Goal: Transaction & Acquisition: Register for event/course

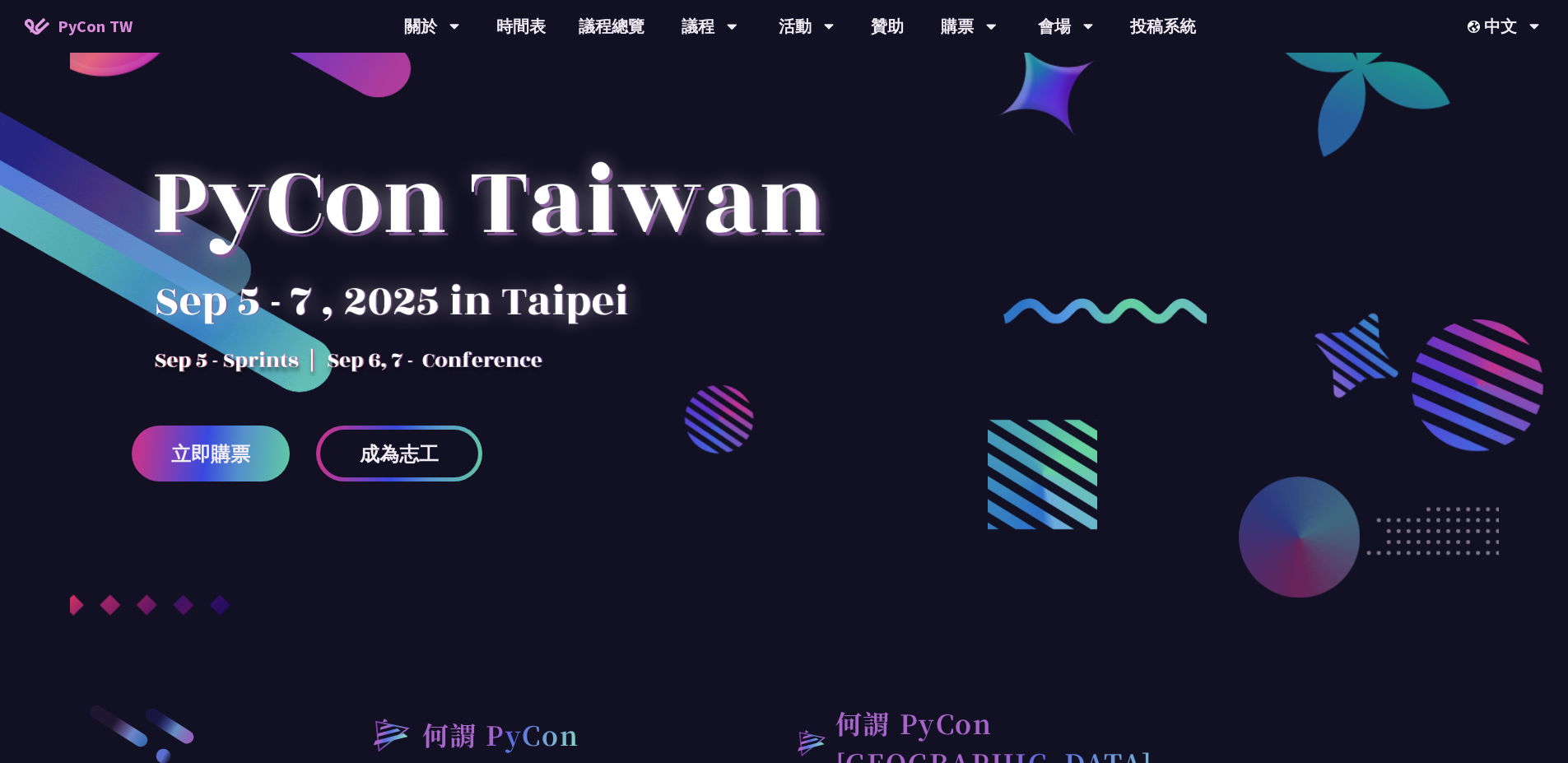
scroll to position [99, 0]
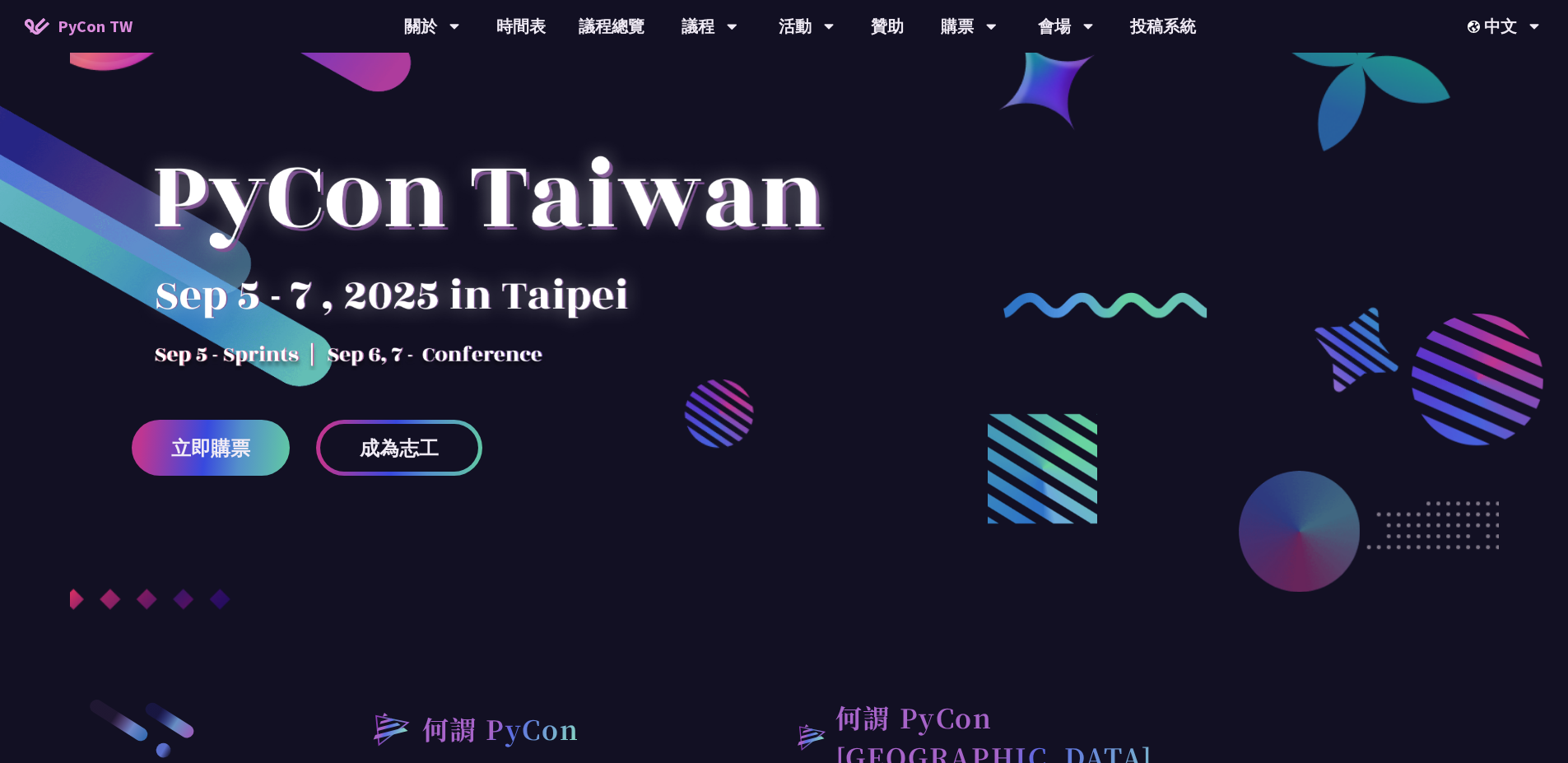
click at [232, 443] on span "立即購票" at bounding box center [210, 448] width 79 height 20
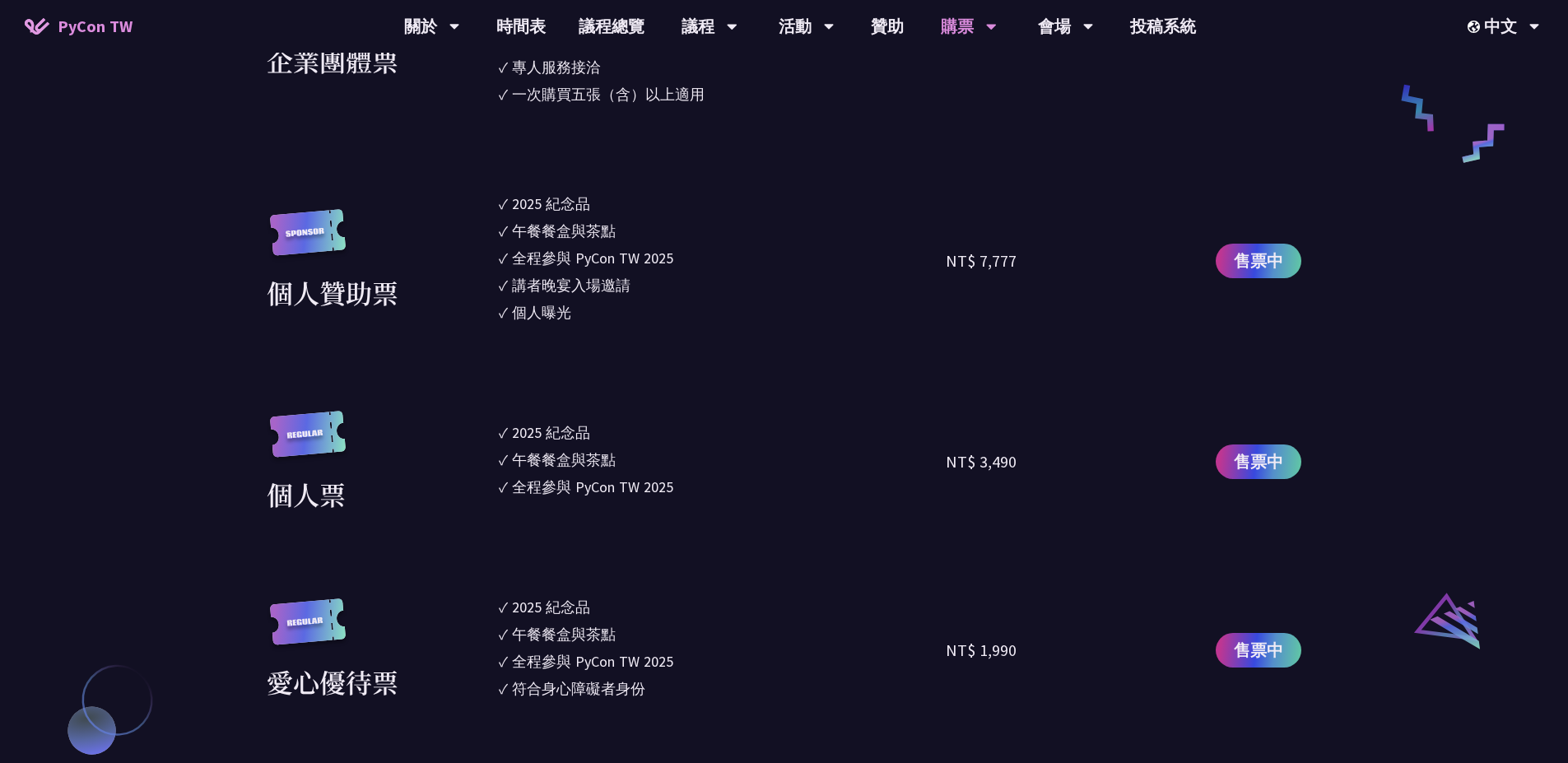
scroll to position [1680, 0]
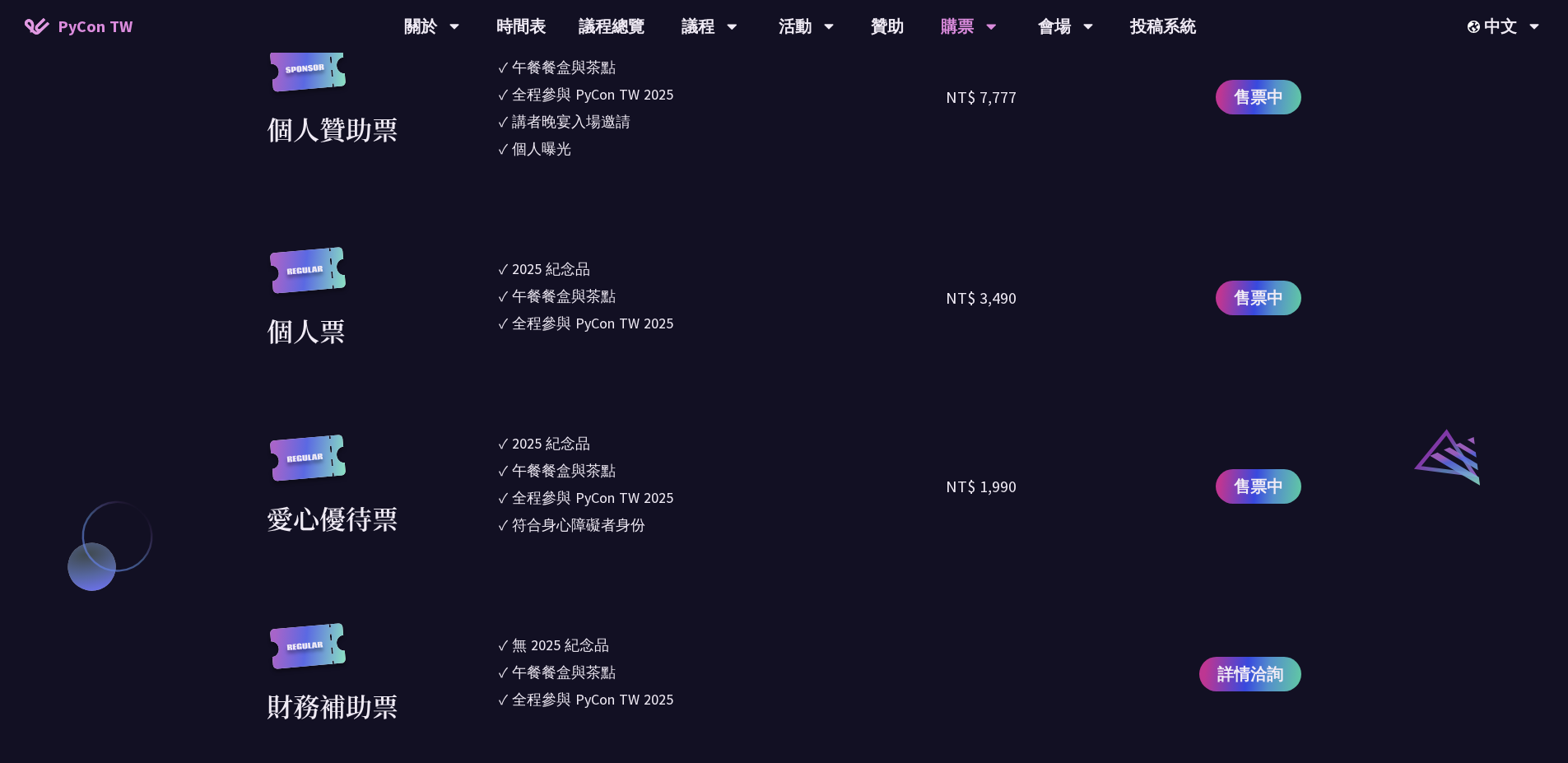
scroll to position [1482, 0]
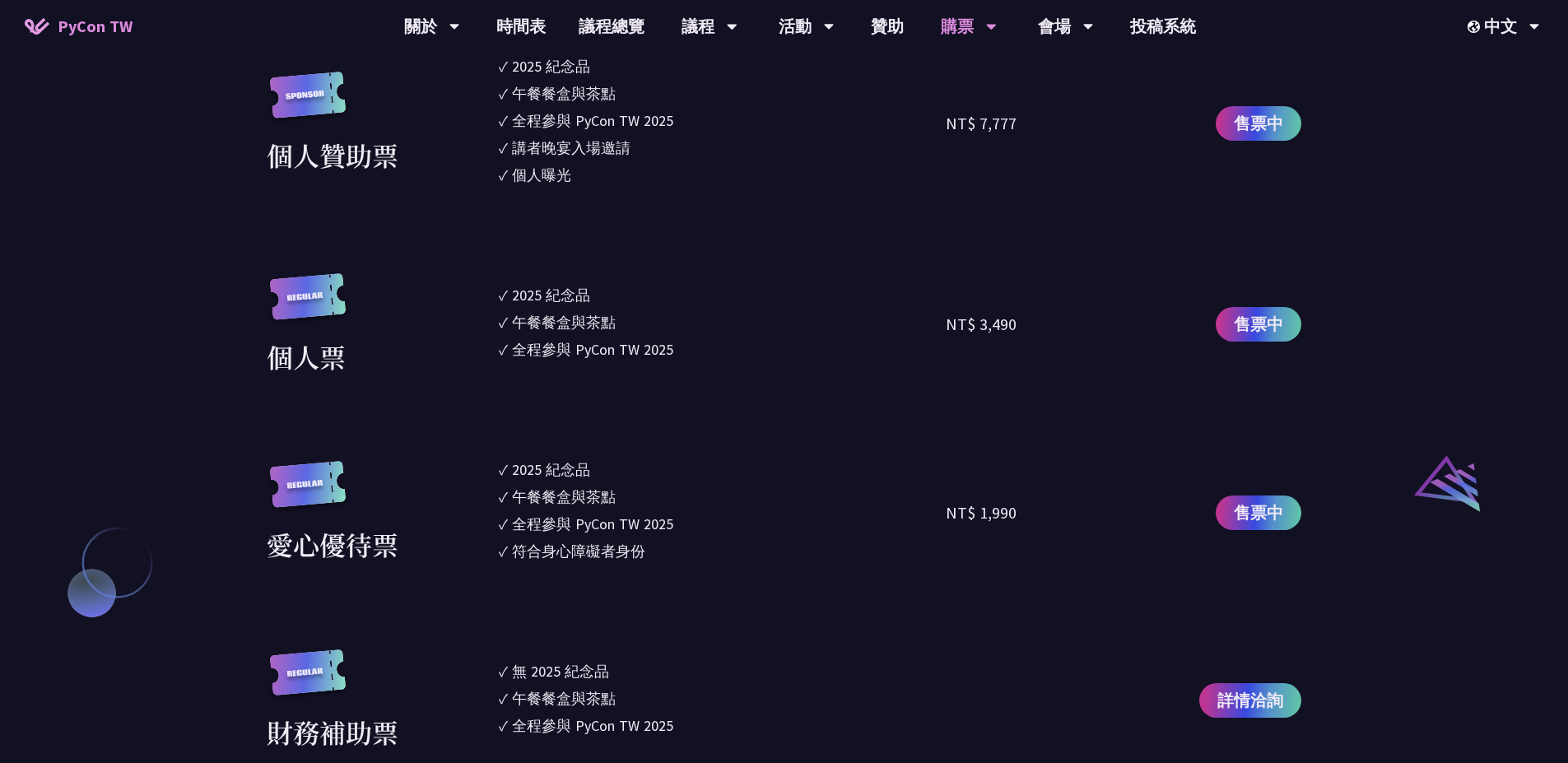
click at [555, 358] on div "全程參與 PyCon TW 2025" at bounding box center [592, 349] width 161 height 22
click at [559, 465] on div "2025 紀念品" at bounding box center [551, 470] width 78 height 22
click at [555, 311] on div "午餐餐盒與茶點" at bounding box center [563, 322] width 103 height 22
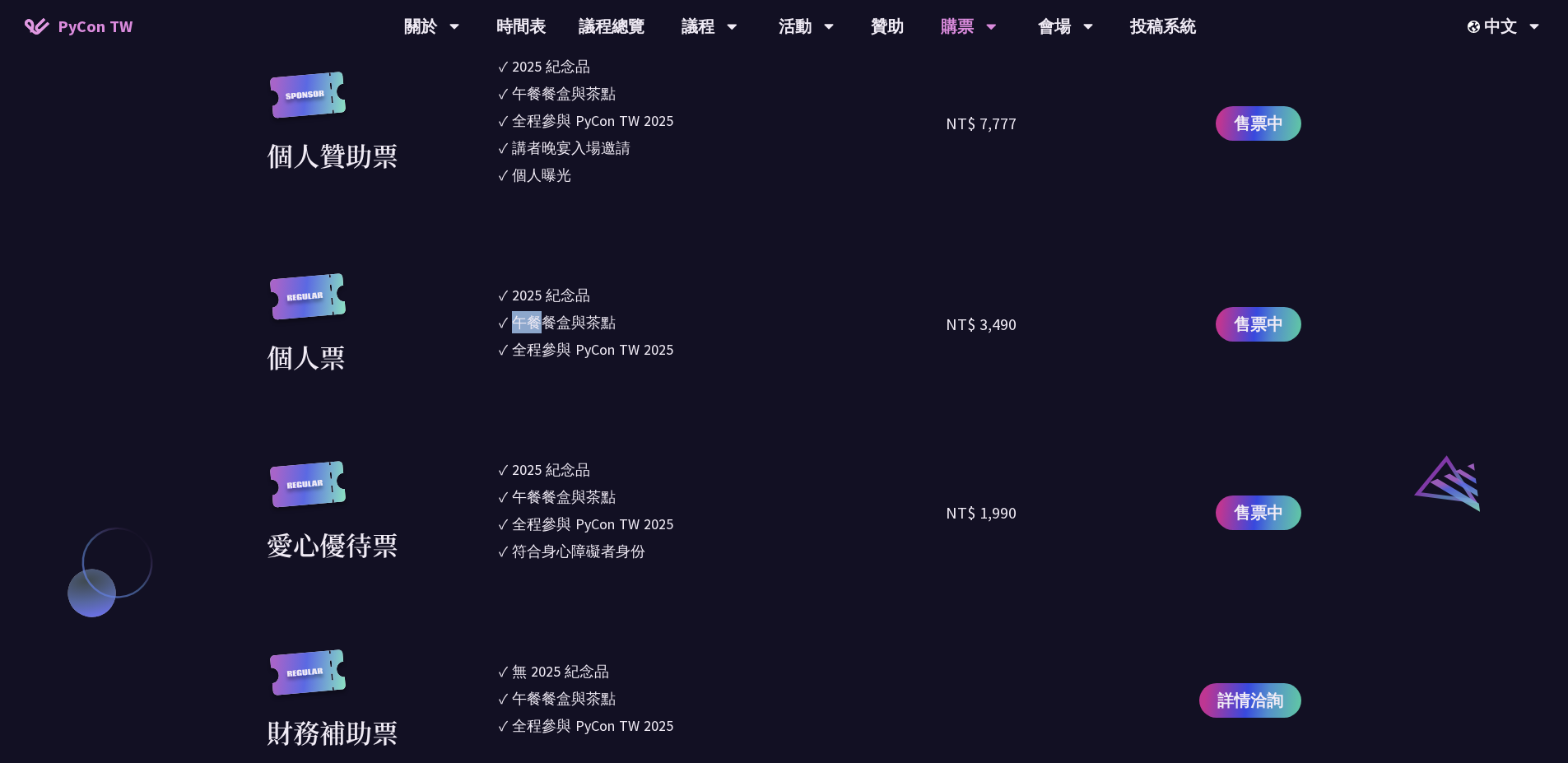
click at [555, 311] on div "午餐餐盒與茶點" at bounding box center [563, 322] width 103 height 22
click at [507, 304] on li "✓ 2025 [PERSON_NAME]" at bounding box center [723, 295] width 448 height 22
click at [552, 300] on div "2025 紀念品" at bounding box center [551, 295] width 78 height 22
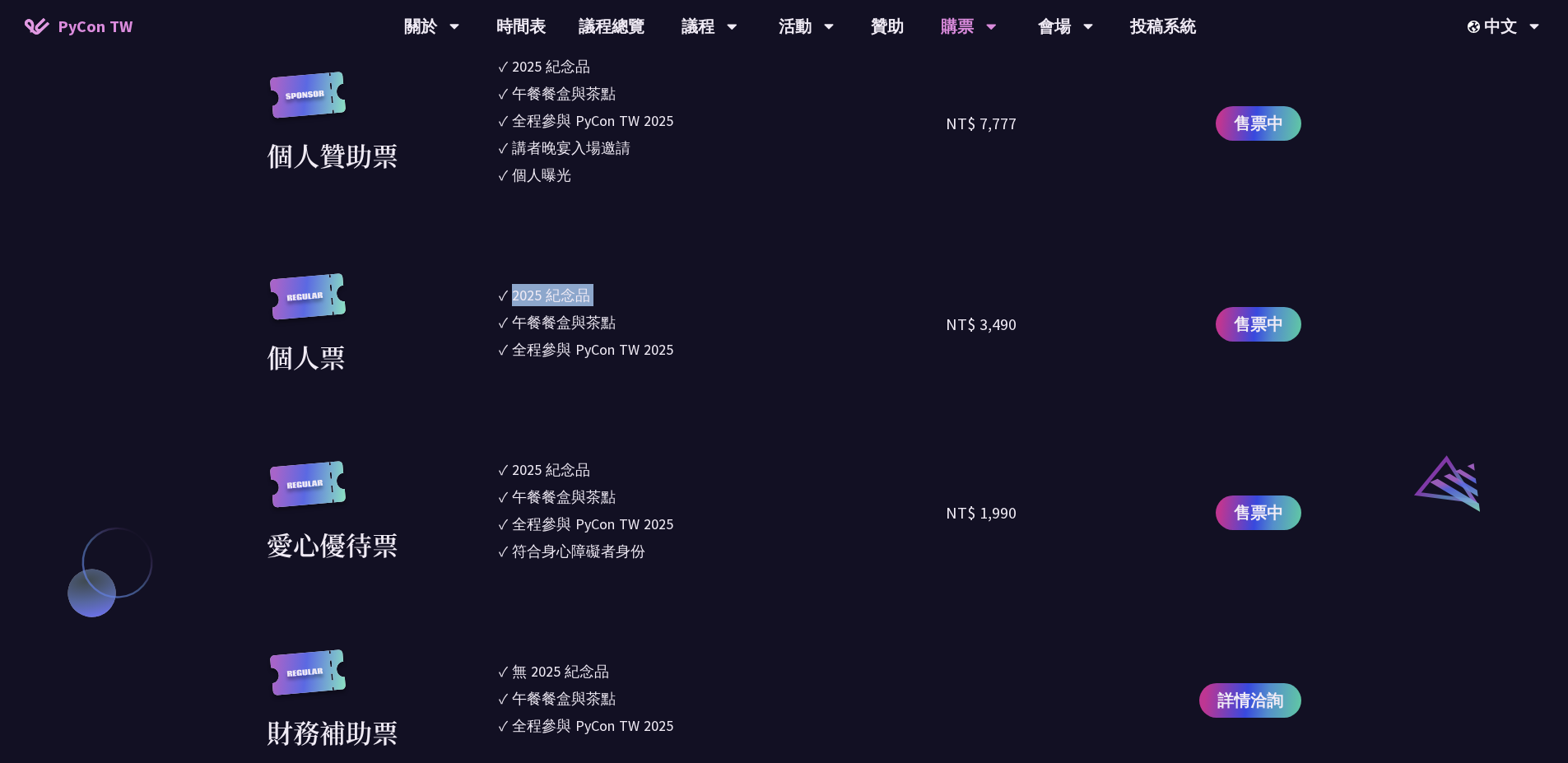
click at [552, 300] on div "2025 紀念品" at bounding box center [551, 295] width 78 height 22
click at [556, 387] on section "企業票 ✓ 2025 紀念品 ✓ 午餐餐盒與茶點 ✓ 全程參與 PyCon TW 2025 ✓ 活動結束後一週提供企業報帳發票 NT$ 6,000 售票中 企…" at bounding box center [783, 185] width 1034 height 1133
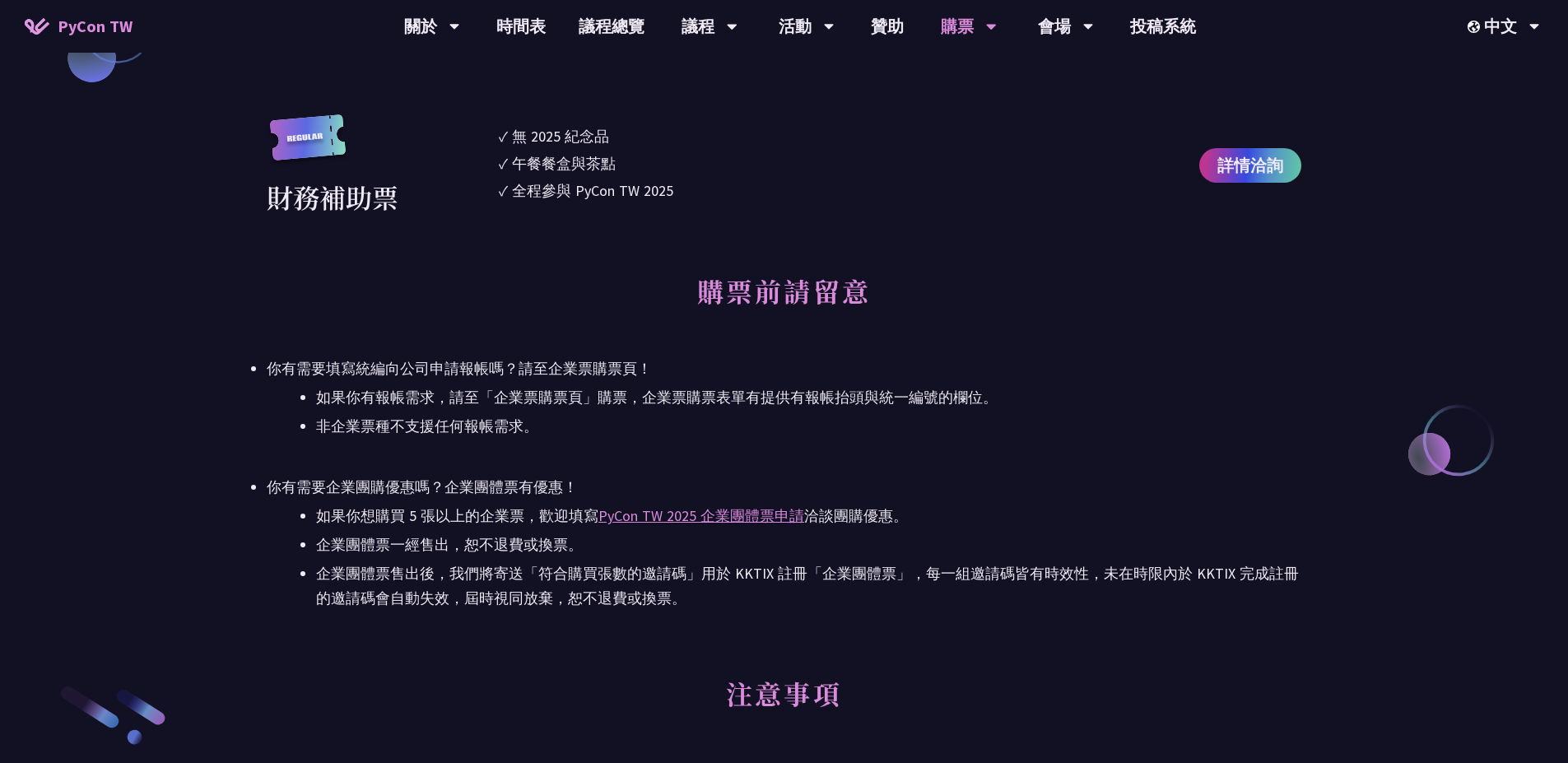
scroll to position [2273, 0]
